Goal: Transaction & Acquisition: Purchase product/service

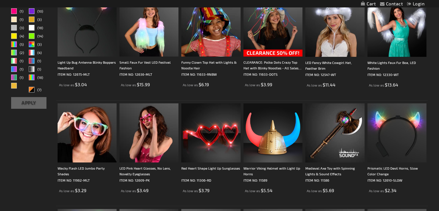
scroll to position [129, 0]
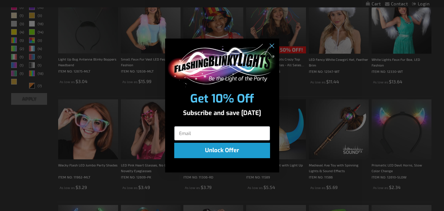
drag, startPoint x: 441, startPoint y: 25, endPoint x: 450, endPoint y: 71, distance: 46.5
click at [273, 47] on circle "Close dialog" at bounding box center [271, 45] width 9 height 9
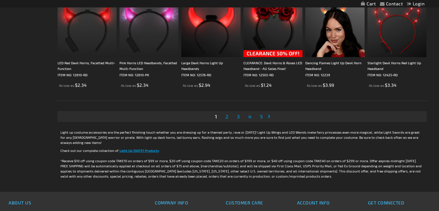
scroll to position [1081, 0]
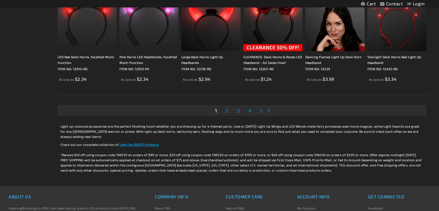
click at [229, 111] on link "Page 2" at bounding box center [227, 110] width 5 height 9
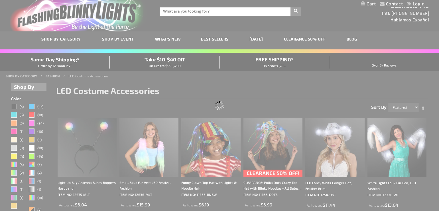
scroll to position [0, 0]
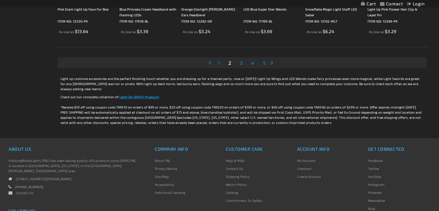
scroll to position [1130, 0]
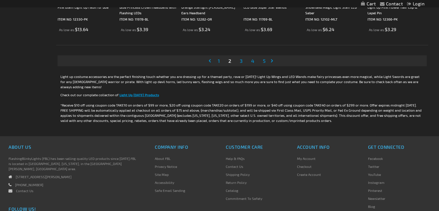
click at [242, 61] on span "3" at bounding box center [241, 61] width 3 height 6
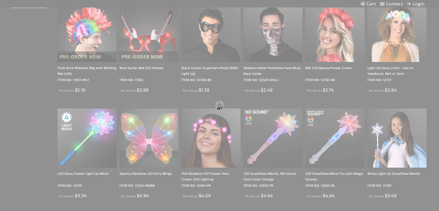
scroll to position [0, 0]
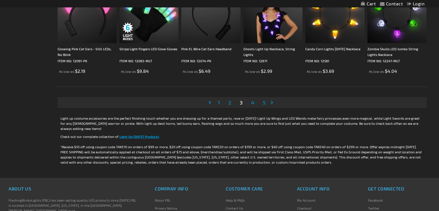
scroll to position [1083, 0]
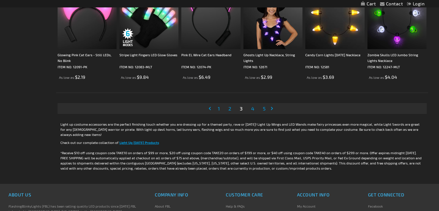
click at [253, 108] on span "4" at bounding box center [252, 108] width 3 height 6
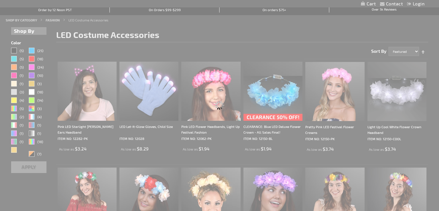
scroll to position [0, 0]
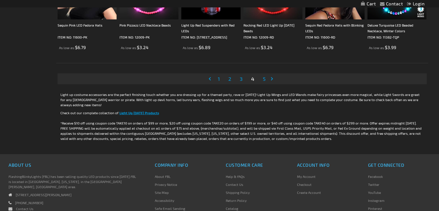
scroll to position [1103, 0]
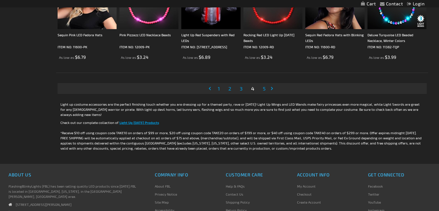
click at [263, 88] on span "5" at bounding box center [264, 88] width 3 height 6
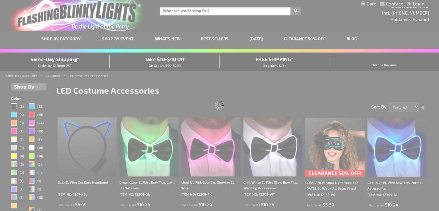
scroll to position [0, 0]
